Goal: Find specific page/section: Find specific page/section

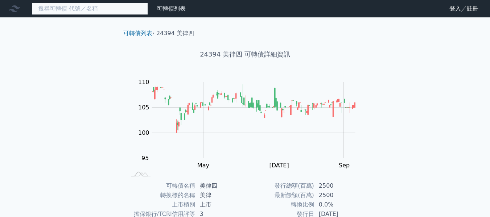
click at [80, 12] on input at bounding box center [90, 9] width 116 height 12
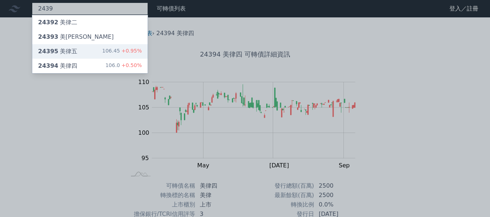
type input "2439"
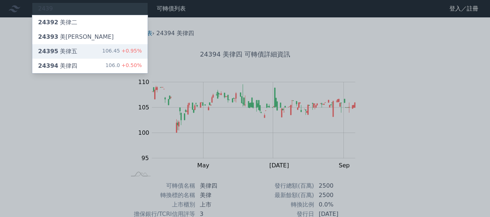
click at [86, 48] on div "24395 美律五 106.45 +0.95%" at bounding box center [89, 51] width 115 height 15
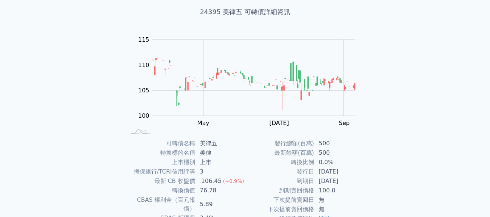
scroll to position [109, 0]
